Goal: Information Seeking & Learning: Learn about a topic

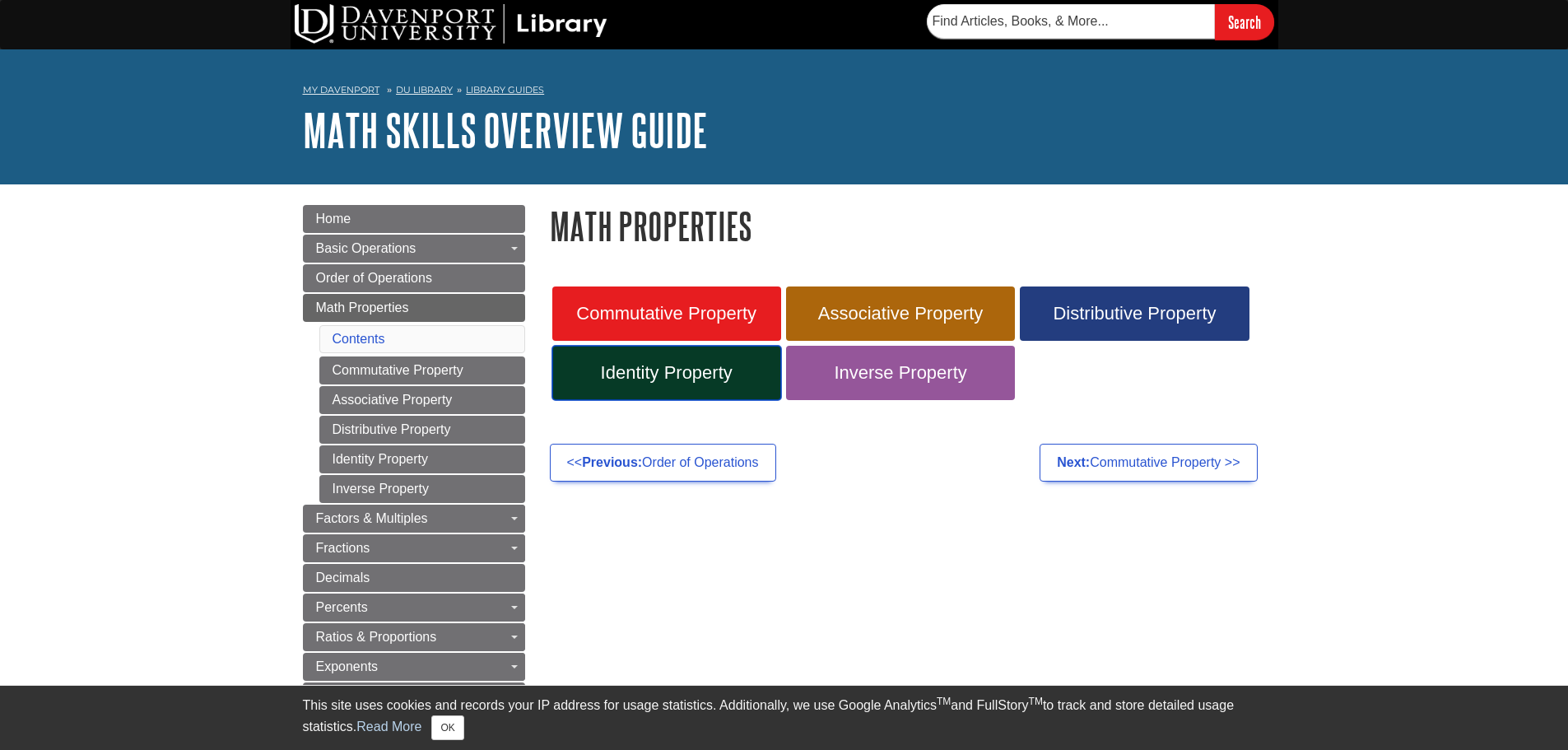
click at [625, 373] on span "Identity Property" at bounding box center [666, 373] width 204 height 22
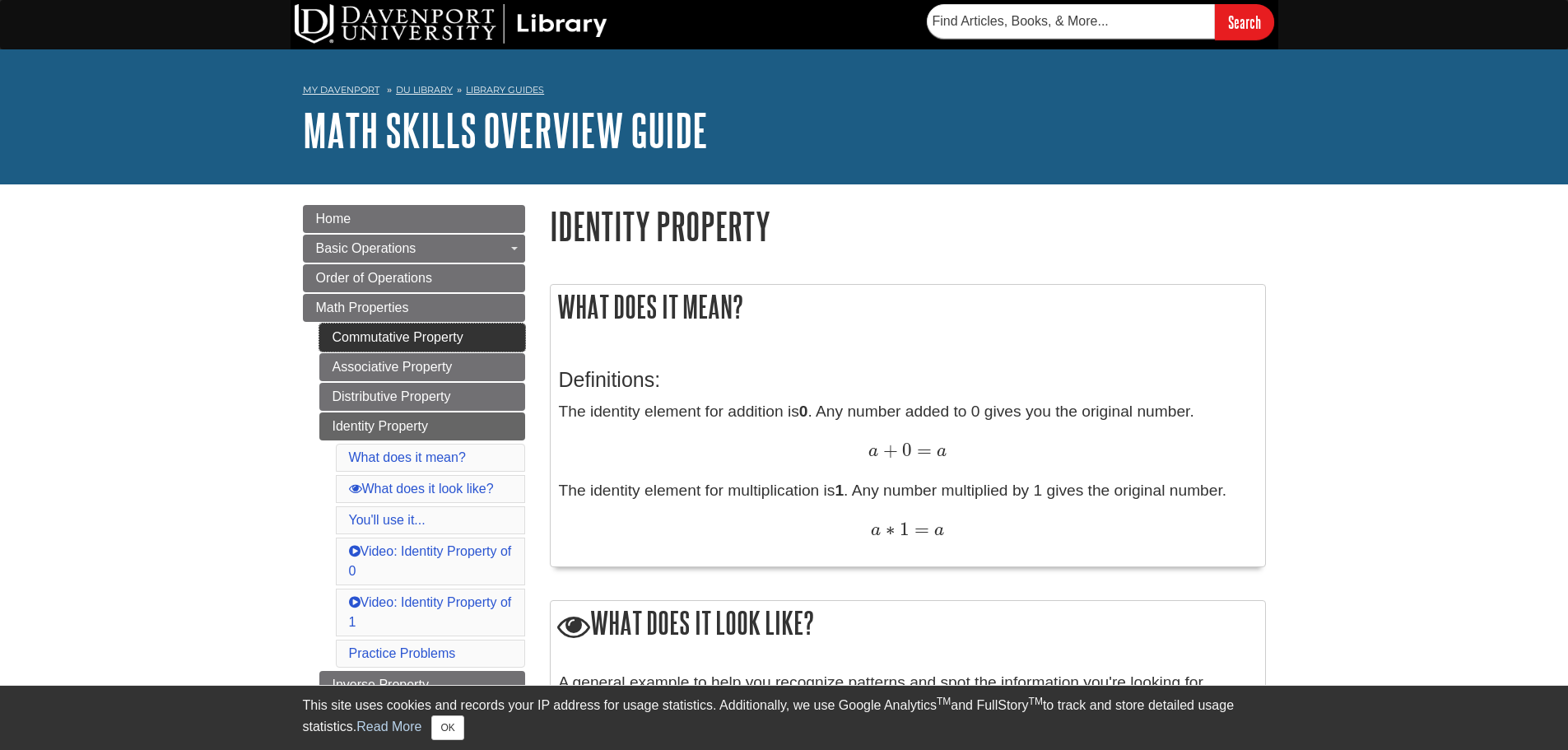
click at [382, 335] on link "Commutative Property" at bounding box center [421, 337] width 206 height 28
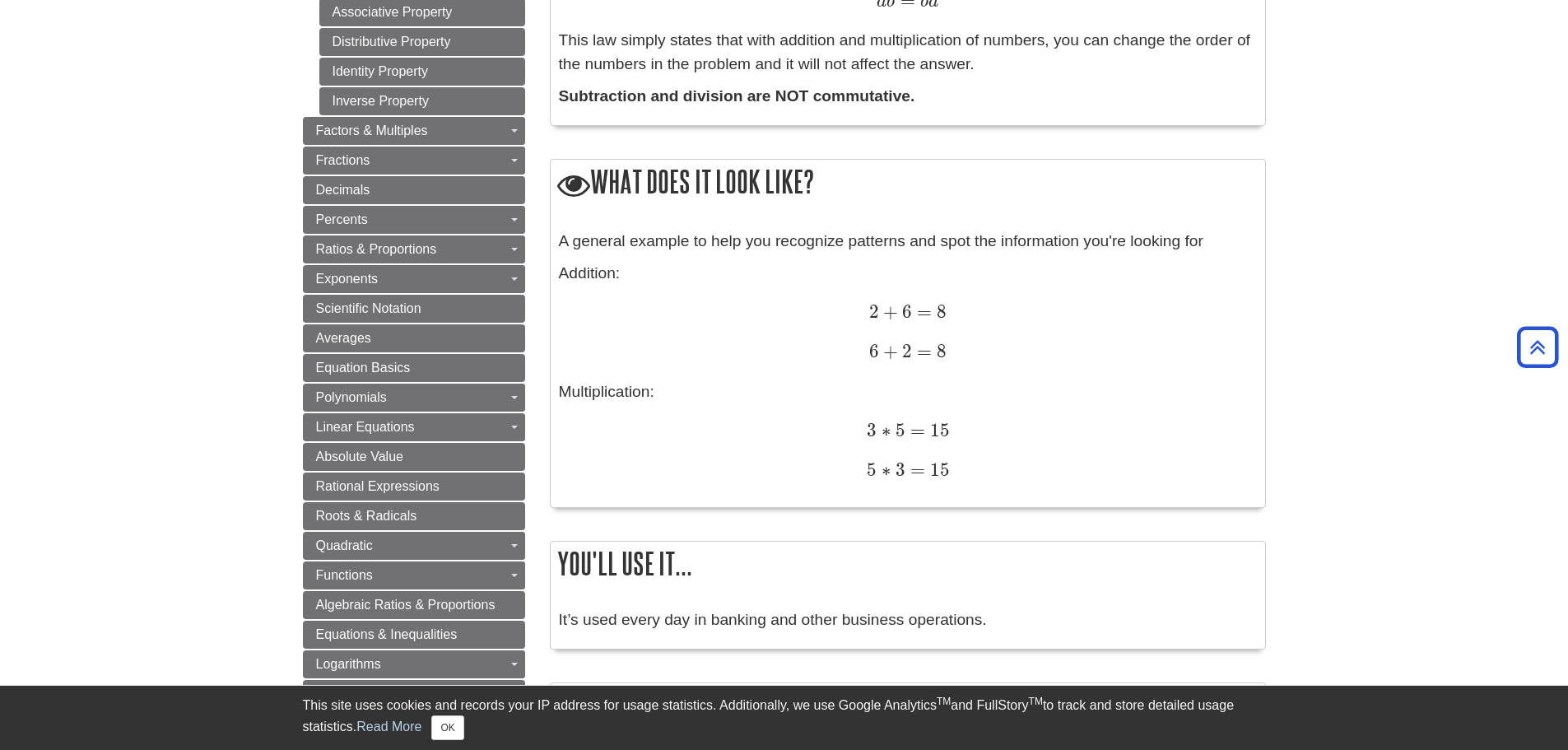
scroll to position [576, 0]
